Goal: Task Accomplishment & Management: Manage account settings

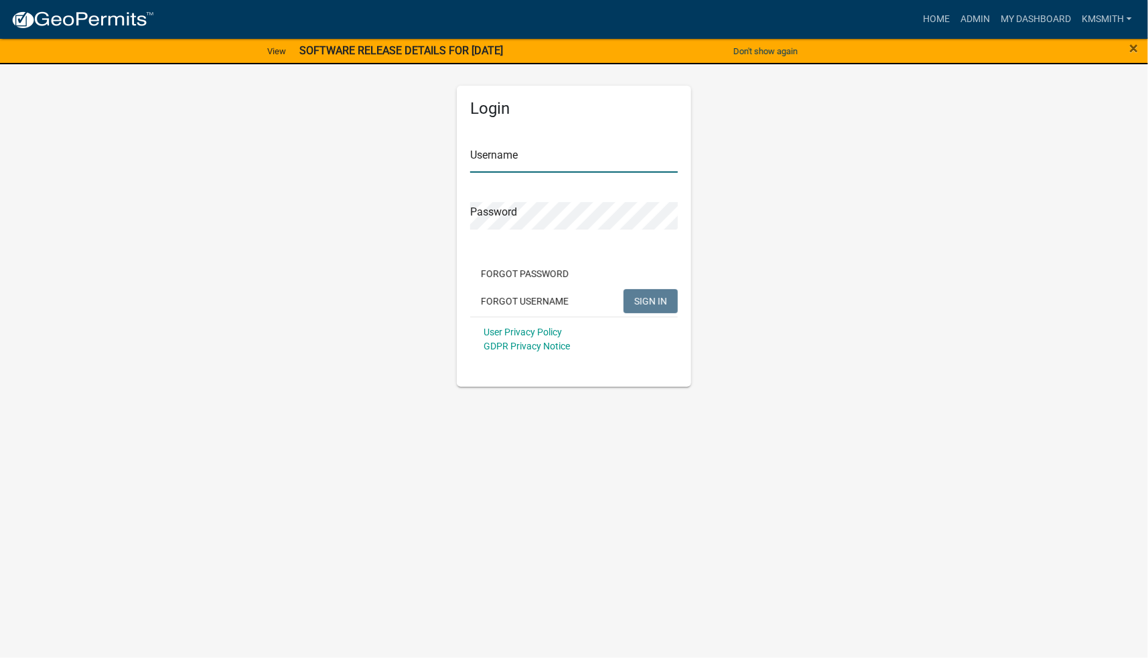
type input "kmsmith"
click at [652, 306] on span "SIGN IN" at bounding box center [650, 300] width 33 height 11
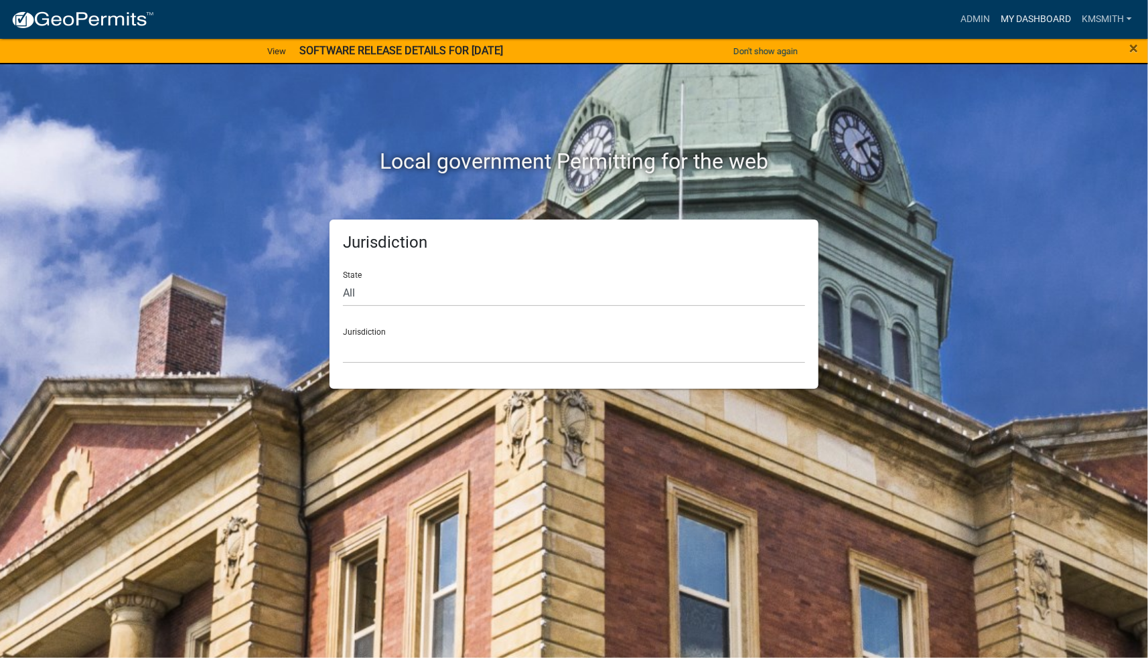
click at [1026, 14] on link "My Dashboard" at bounding box center [1035, 19] width 81 height 25
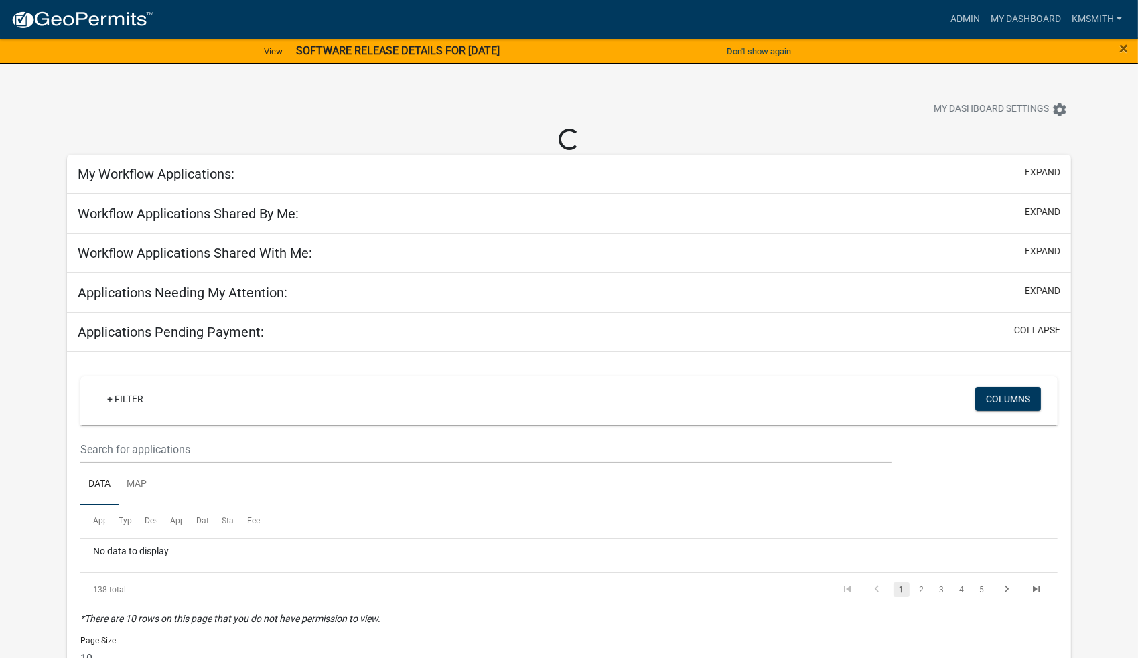
select select "2: 50"
